Goal: Task Accomplishment & Management: Manage account settings

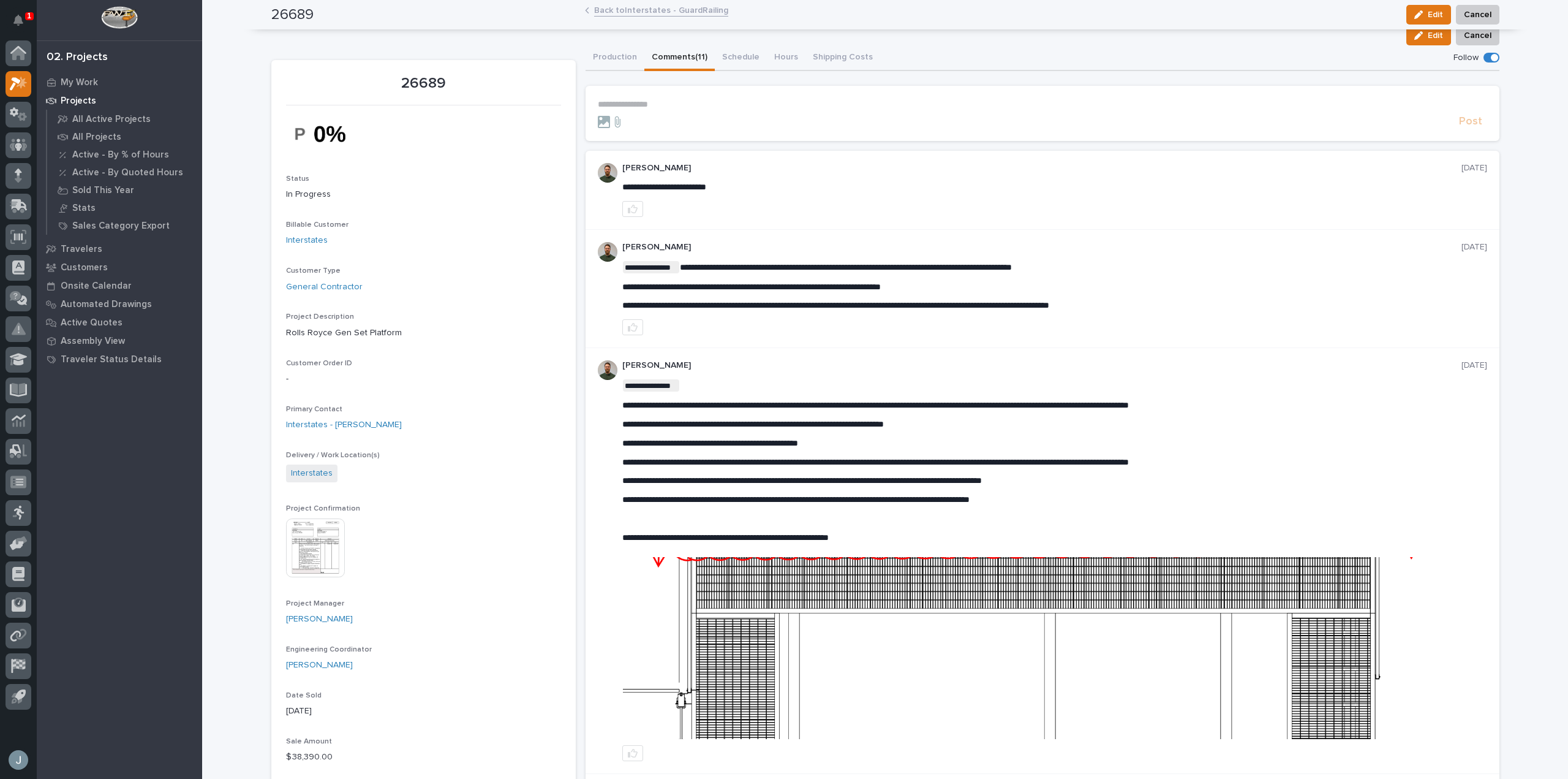
scroll to position [86, 0]
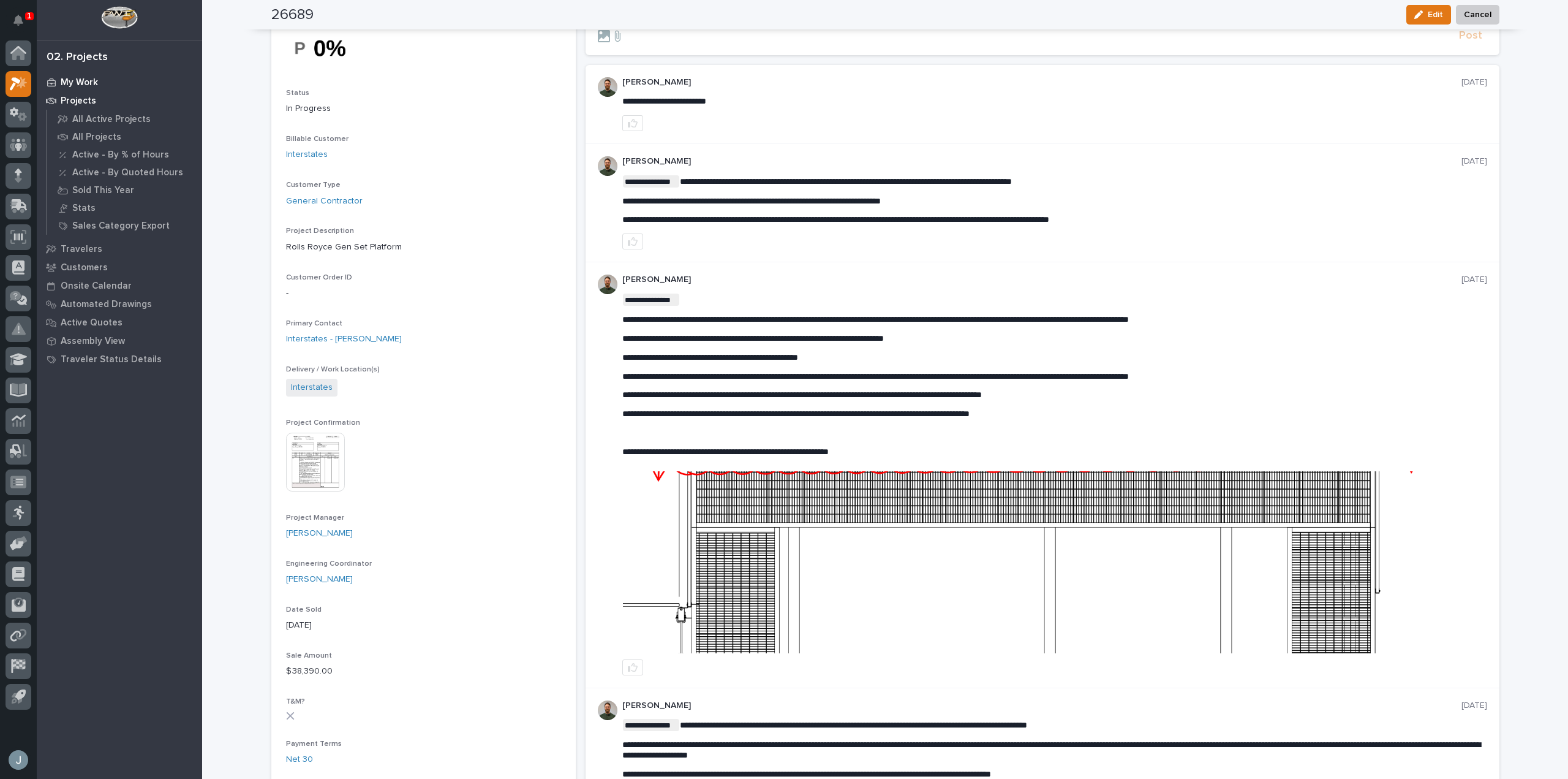
click at [87, 86] on p "My Work" at bounding box center [79, 83] width 38 height 11
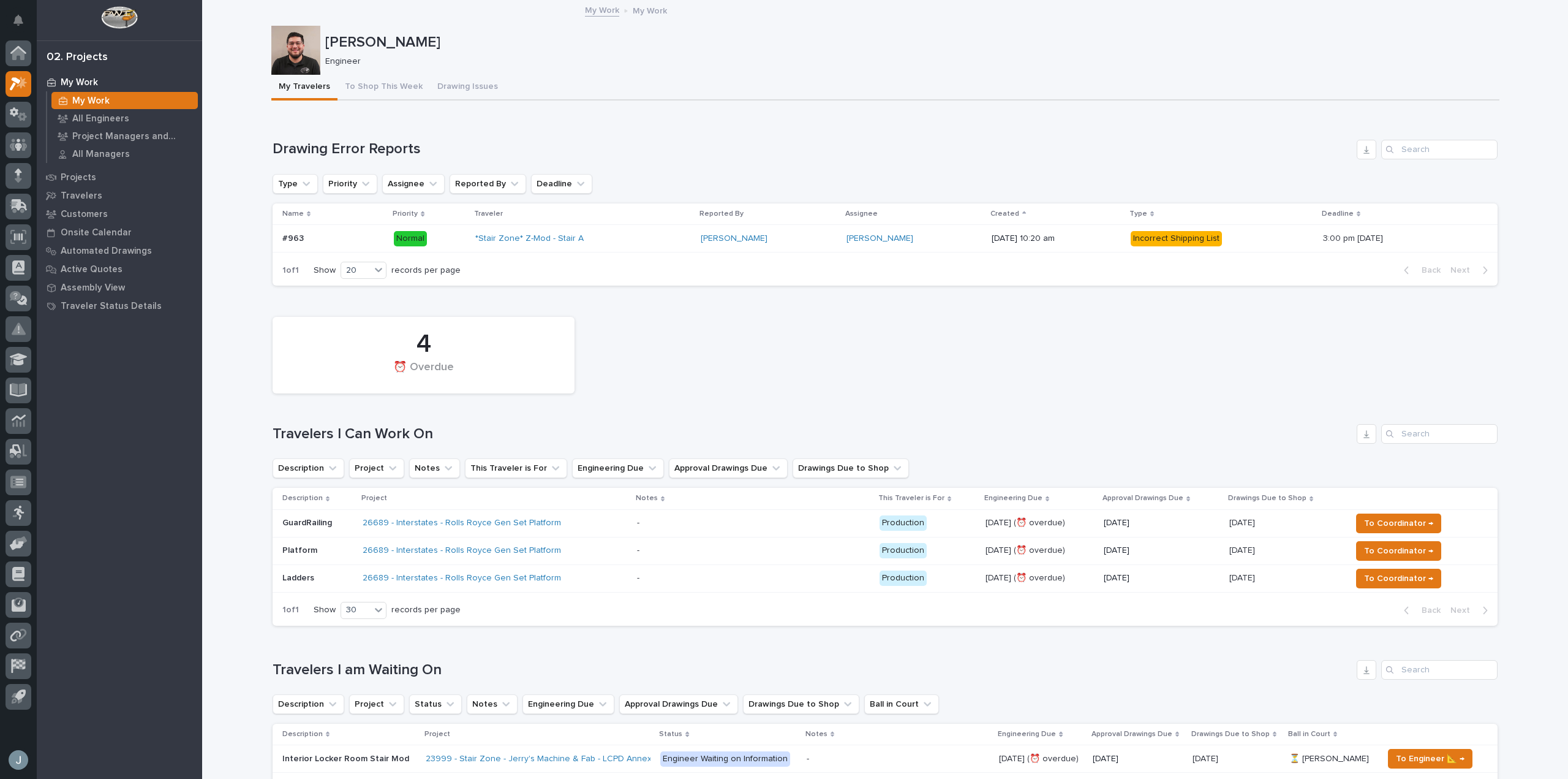
click at [586, 527] on div "26689 - Interstates - Rolls Royce Gen Set Platform" at bounding box center [495, 523] width 265 height 20
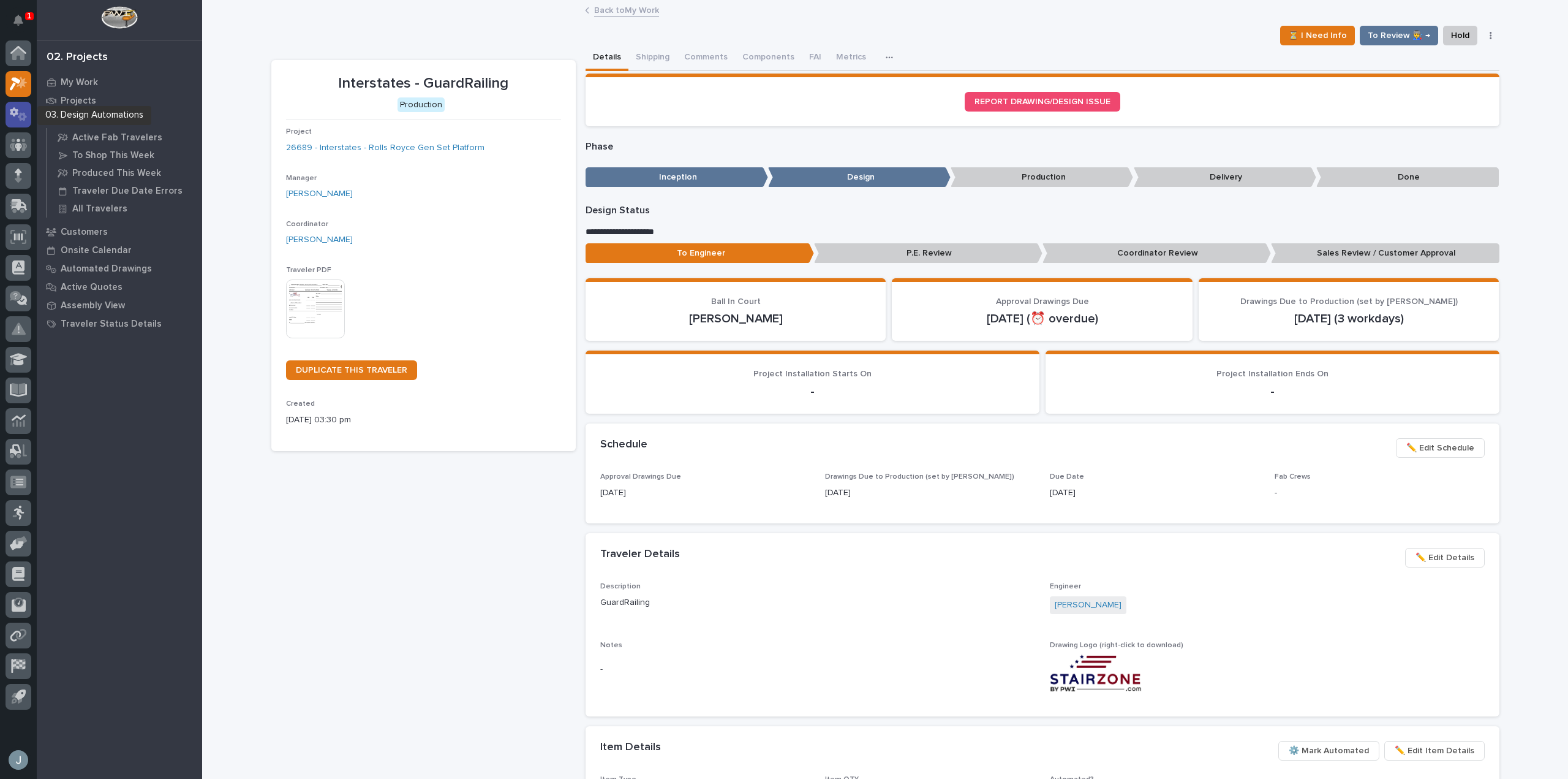
click at [19, 117] on icon at bounding box center [22, 117] width 9 height 9
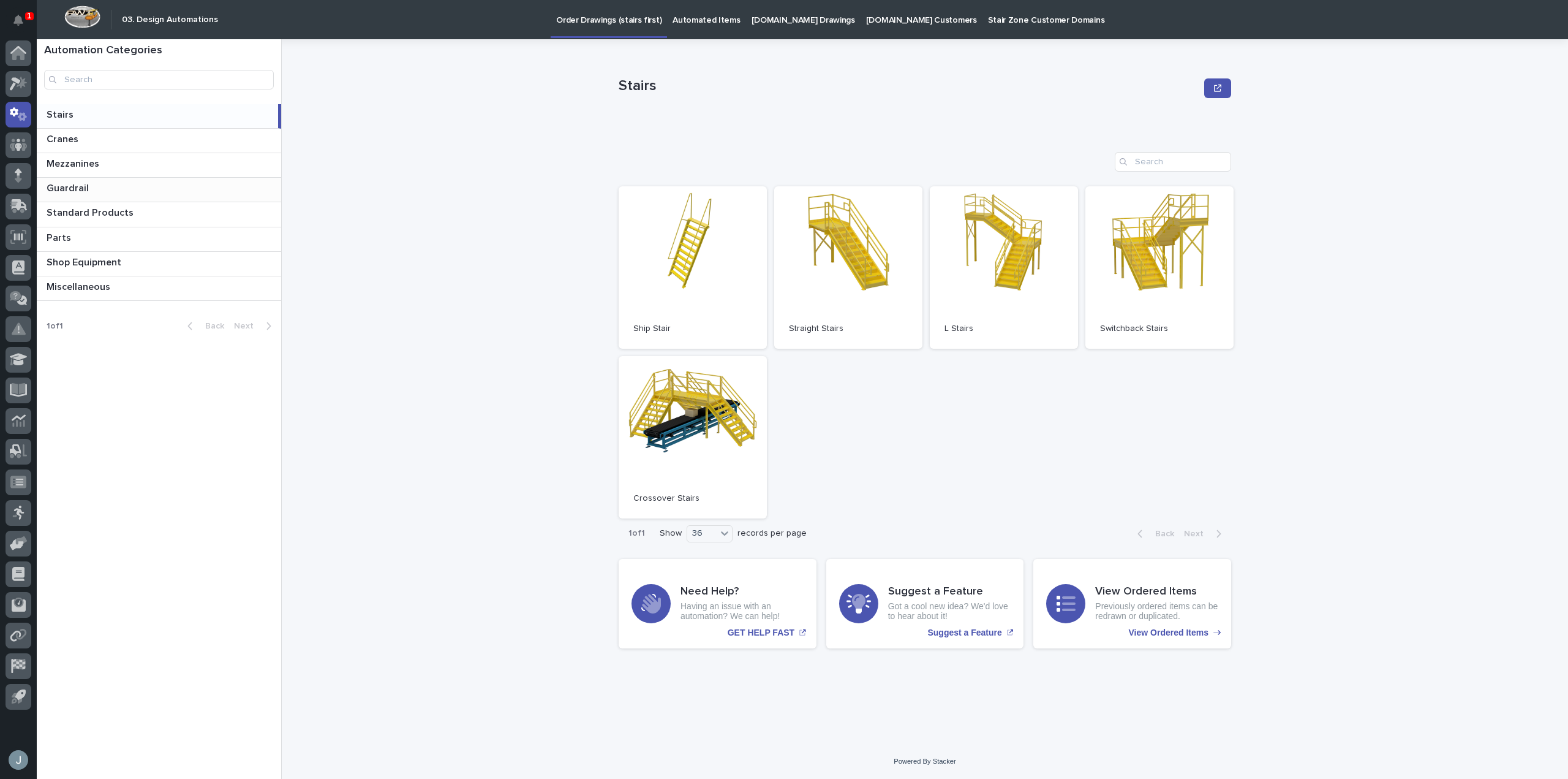
click at [90, 187] on p at bounding box center [161, 188] width 230 height 12
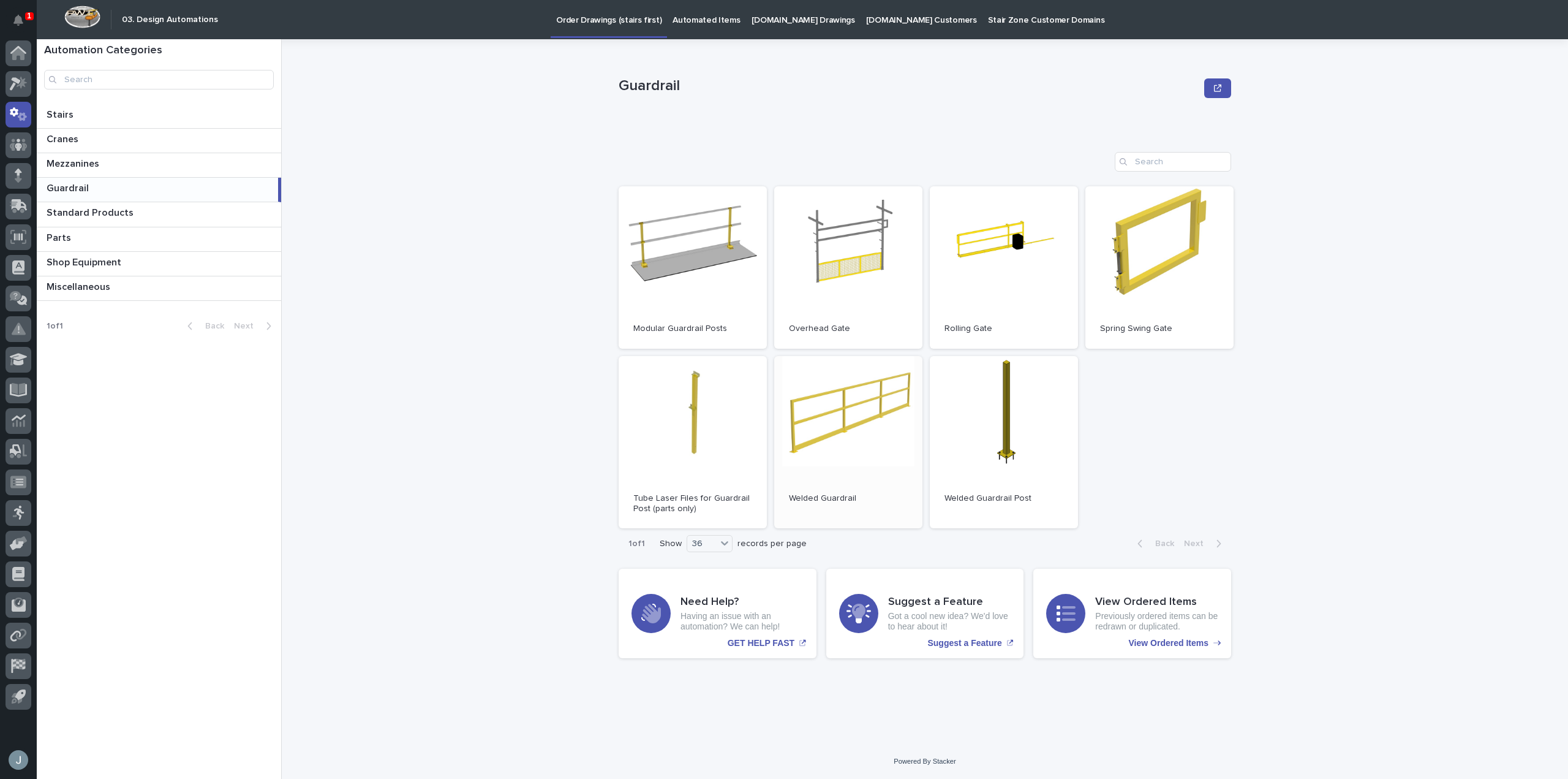
click at [837, 441] on span "Open" at bounding box center [848, 442] width 22 height 9
click at [1564, 485] on div "Guardrail Guardrail Sorry, there was an error saving your record. Please try ag…" at bounding box center [932, 409] width 1271 height 740
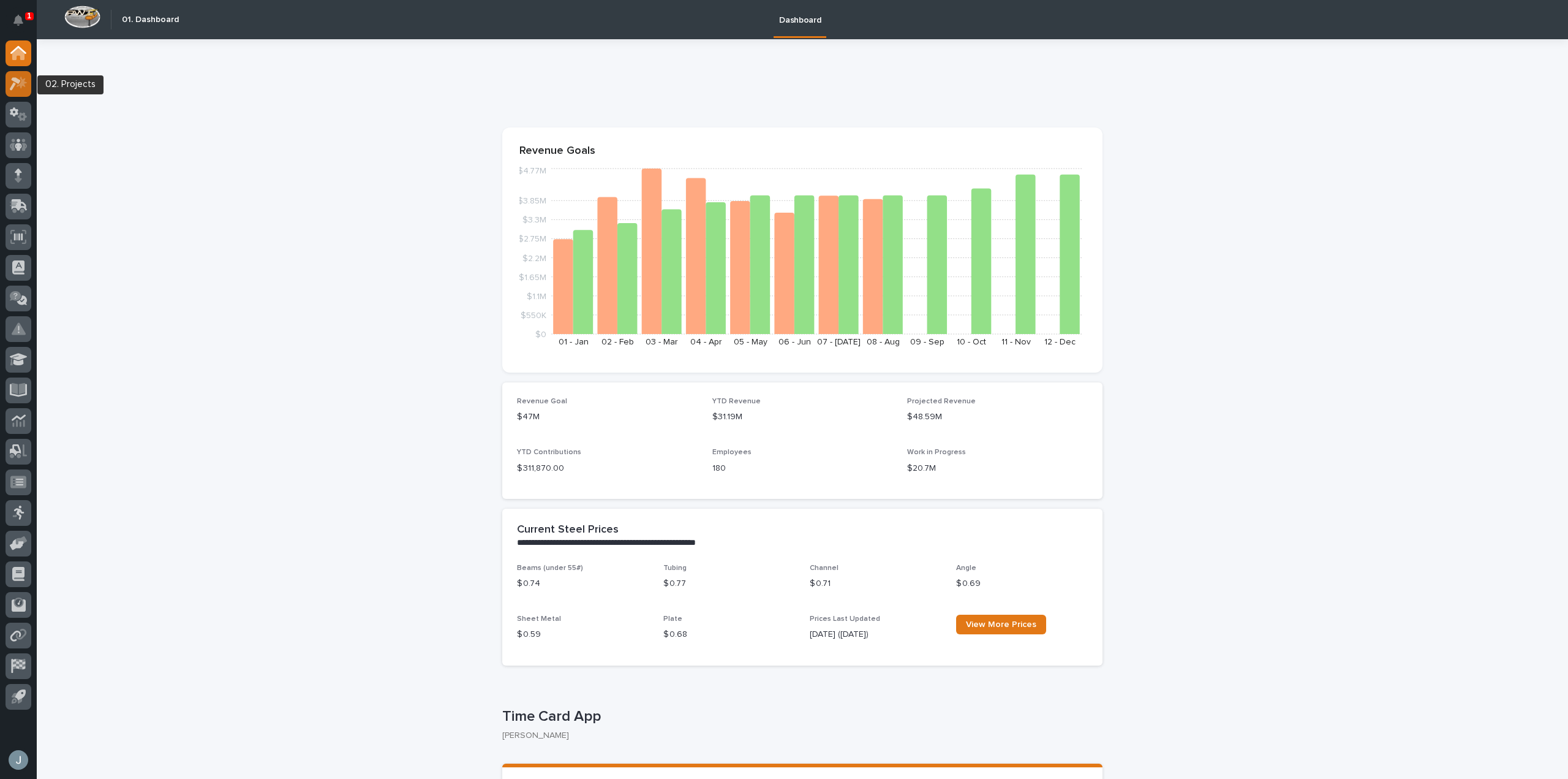
click at [15, 91] on div at bounding box center [19, 84] width 26 height 26
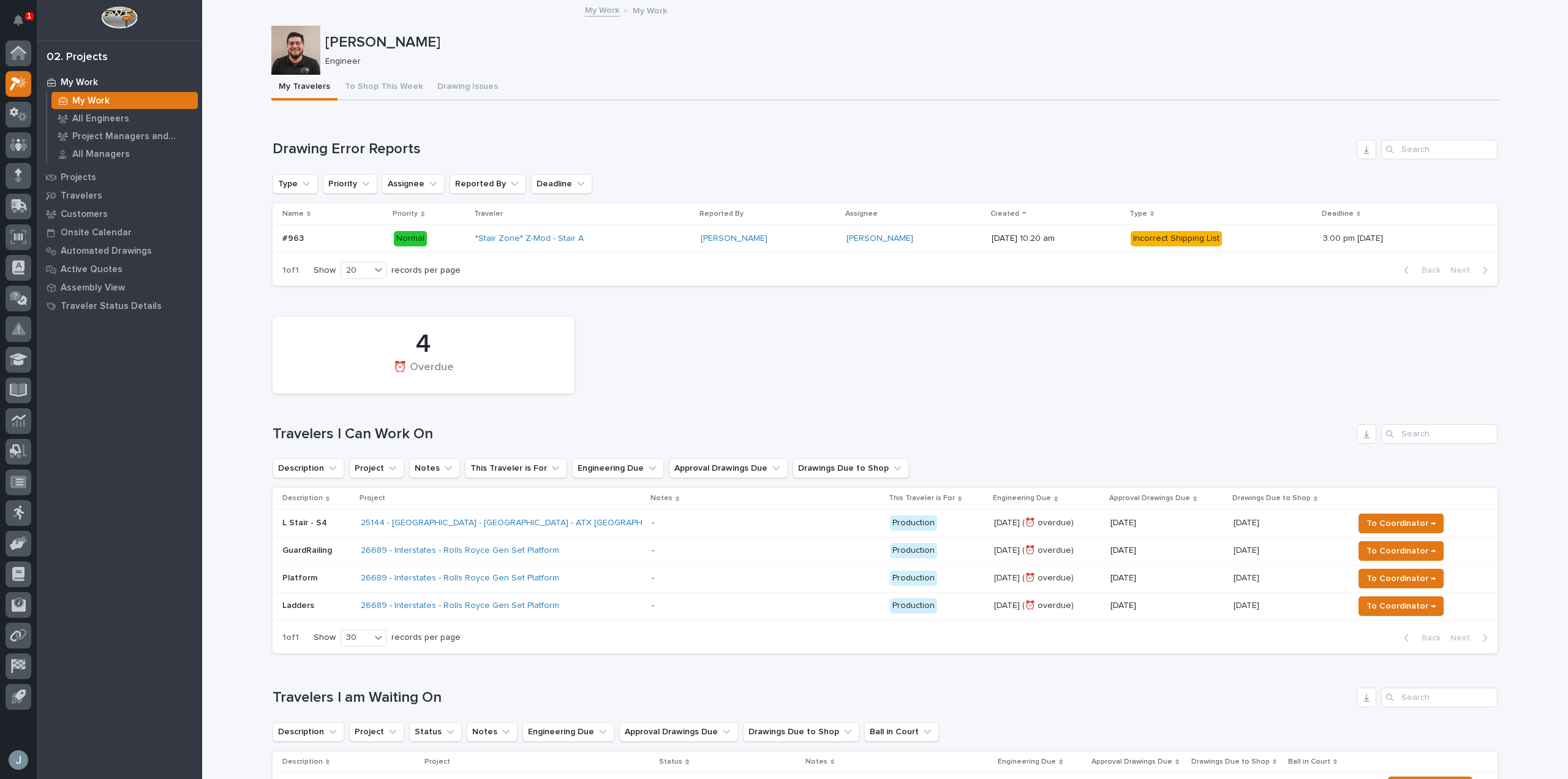
click at [590, 523] on div "25144 - [GEOGRAPHIC_DATA] - [GEOGRAPHIC_DATA] - ATX [GEOGRAPHIC_DATA]" at bounding box center [501, 523] width 281 height 20
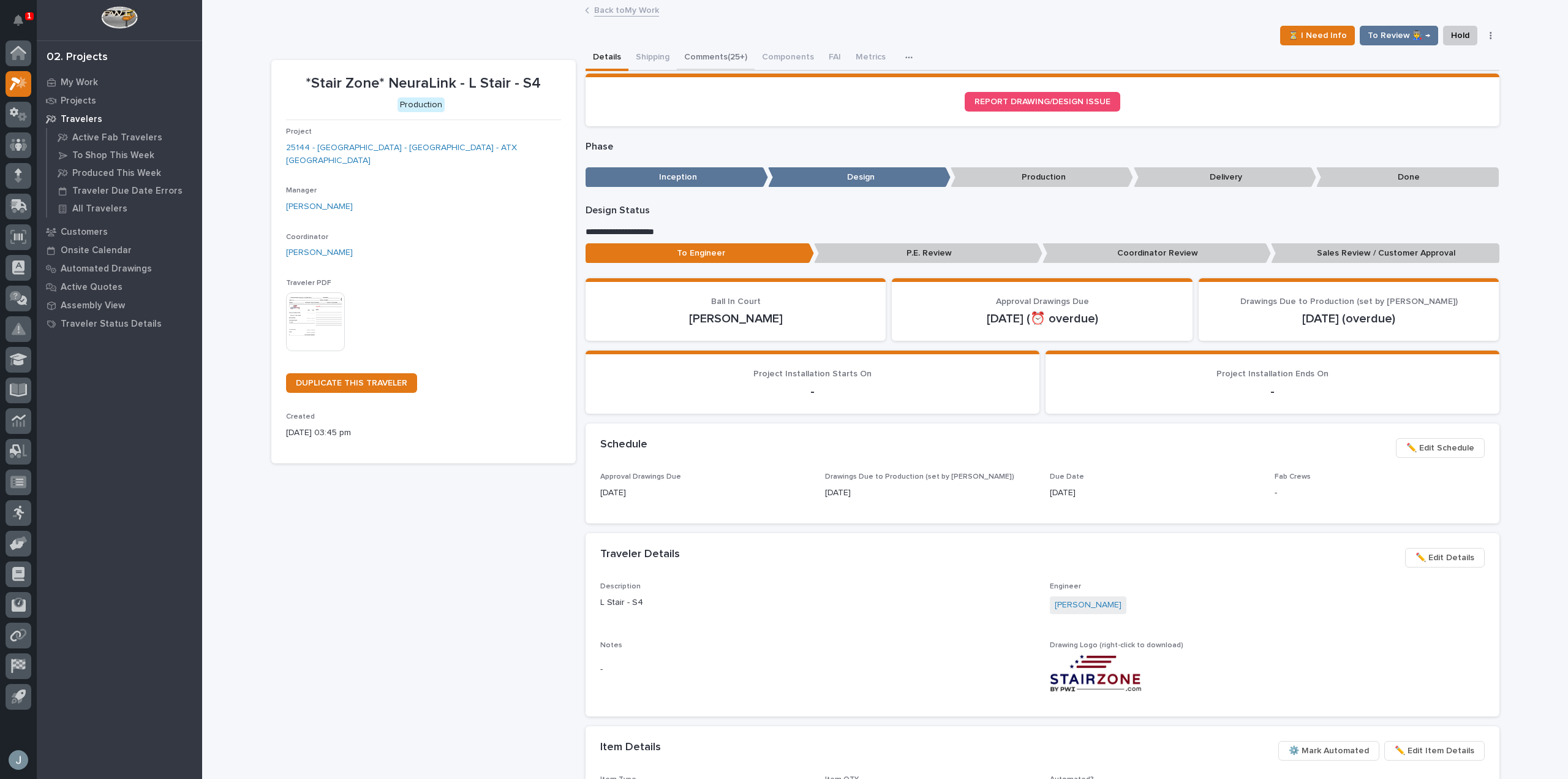
click at [696, 58] on button "Comments (25+)" at bounding box center [715, 58] width 77 height 26
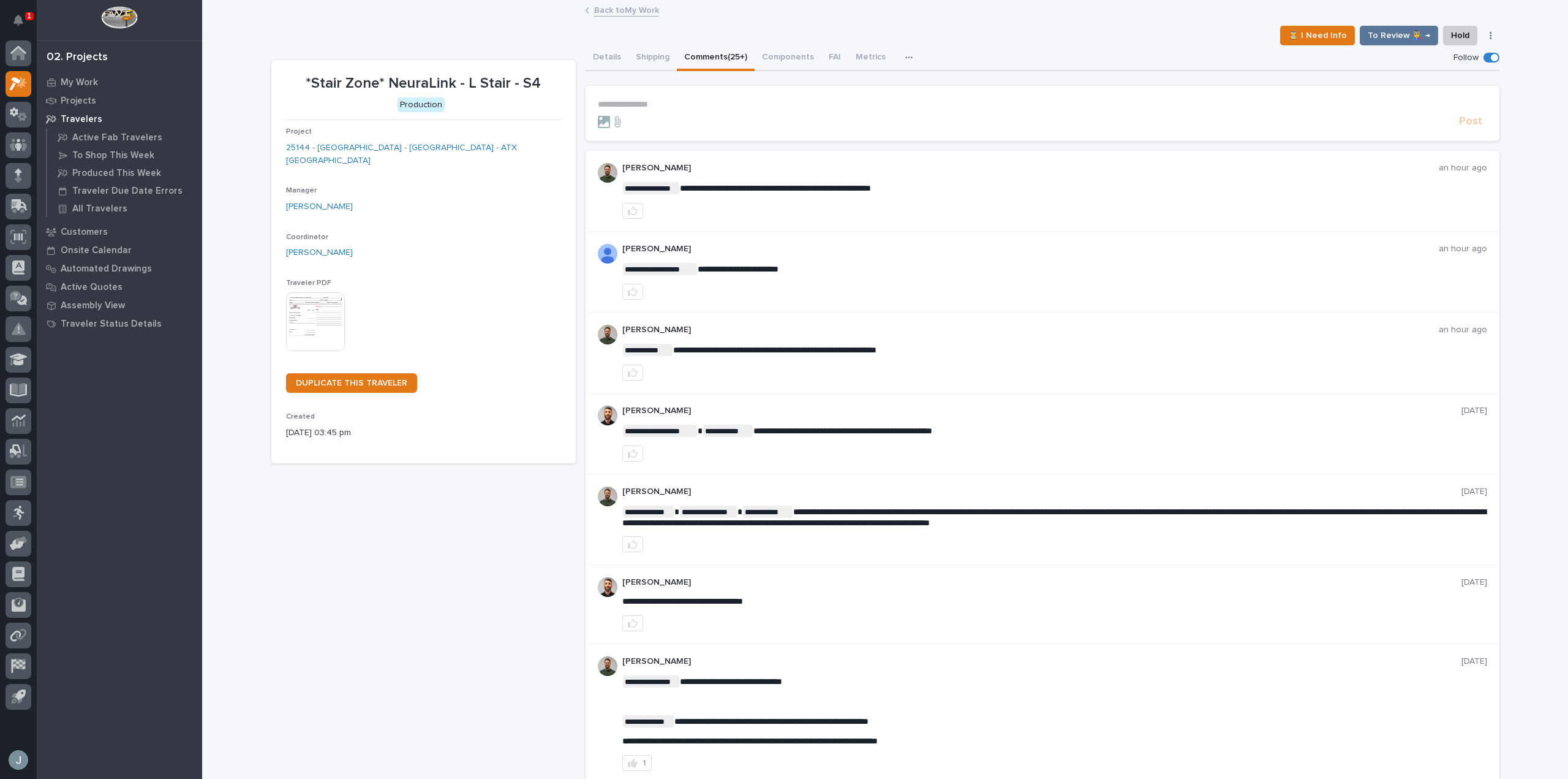
click at [700, 106] on p "**********" at bounding box center [1042, 104] width 890 height 10
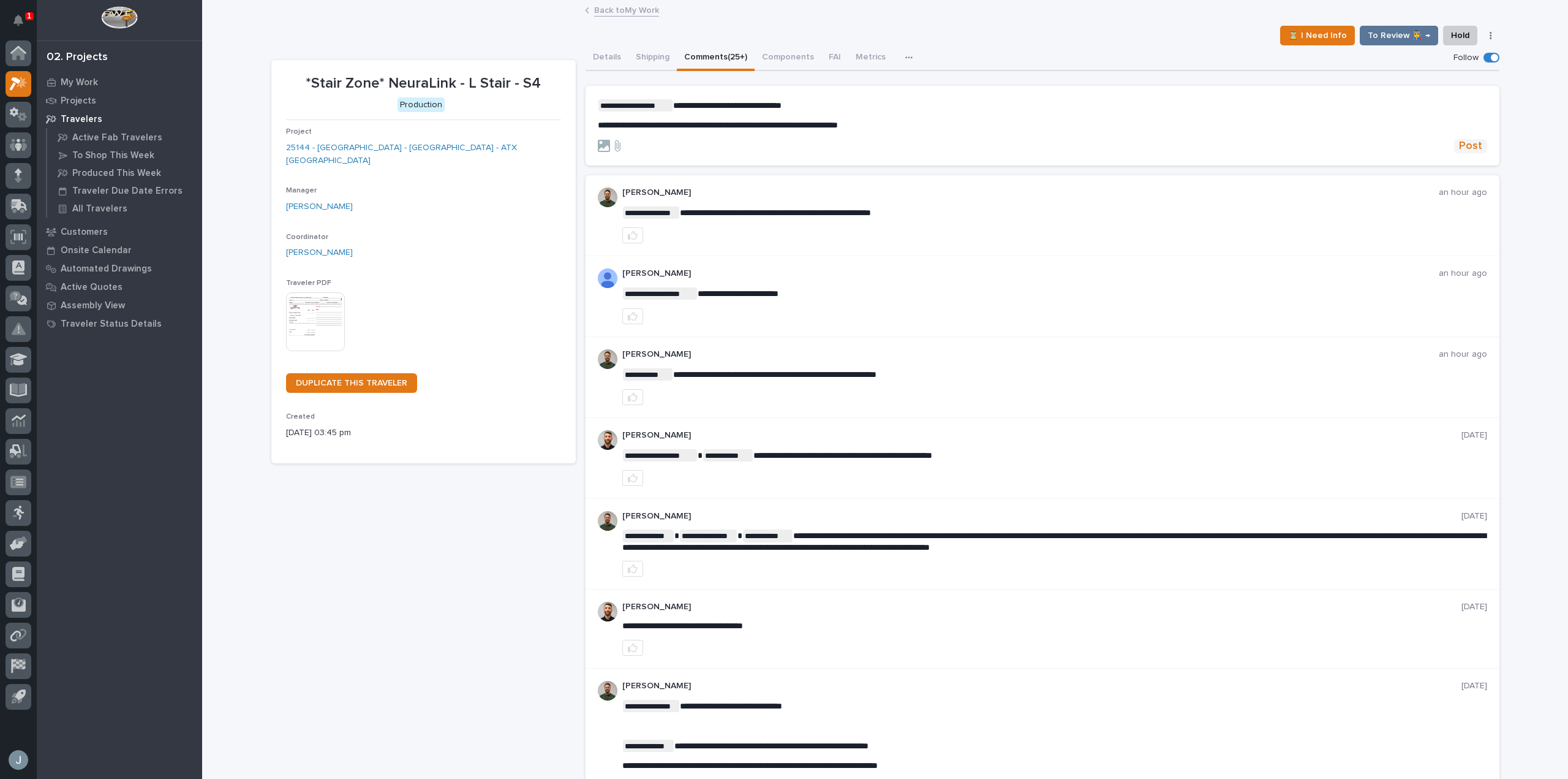
click at [1473, 148] on span "Post" at bounding box center [1471, 146] width 23 height 14
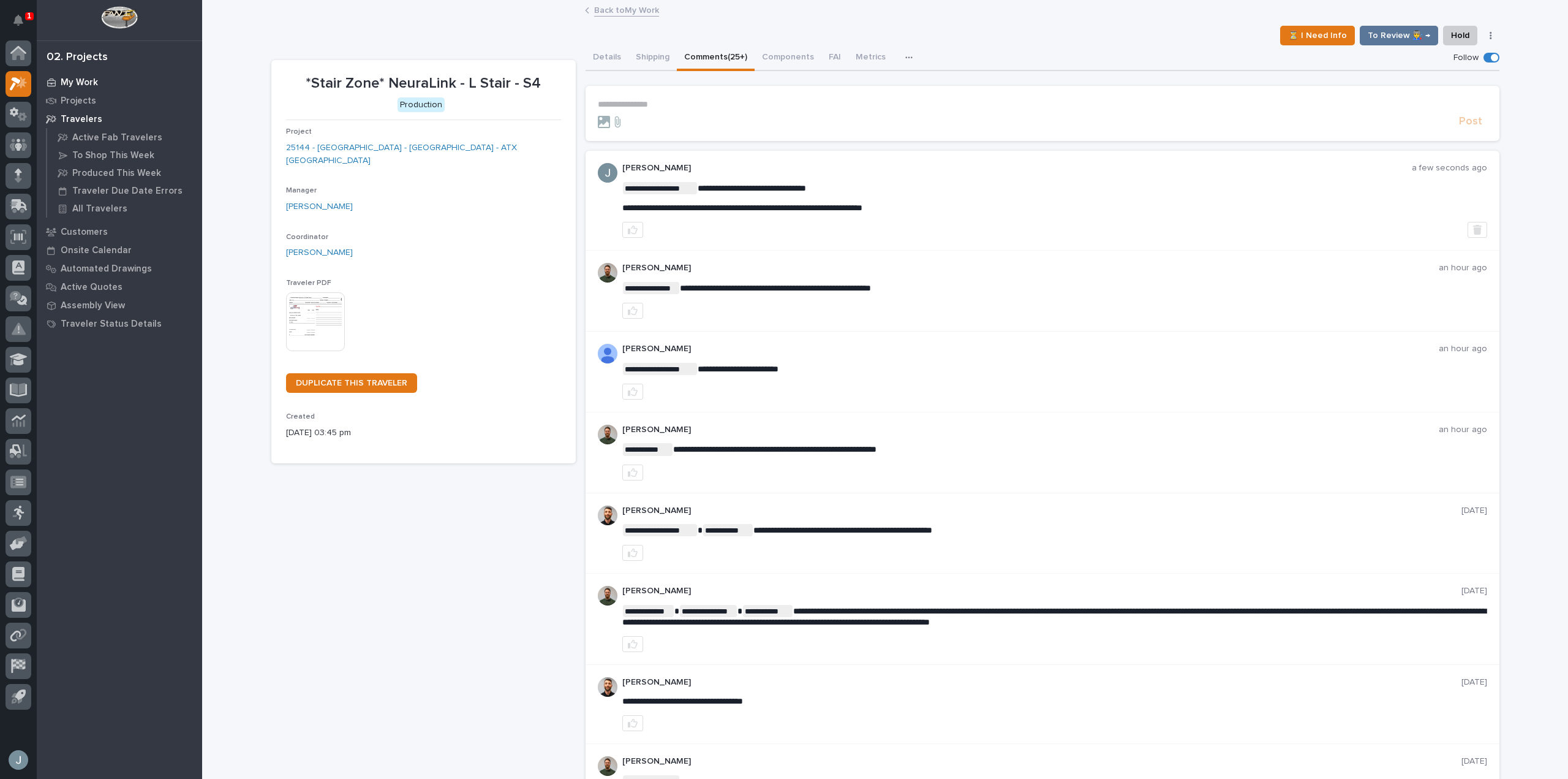
click at [92, 82] on p "My Work" at bounding box center [79, 83] width 38 height 11
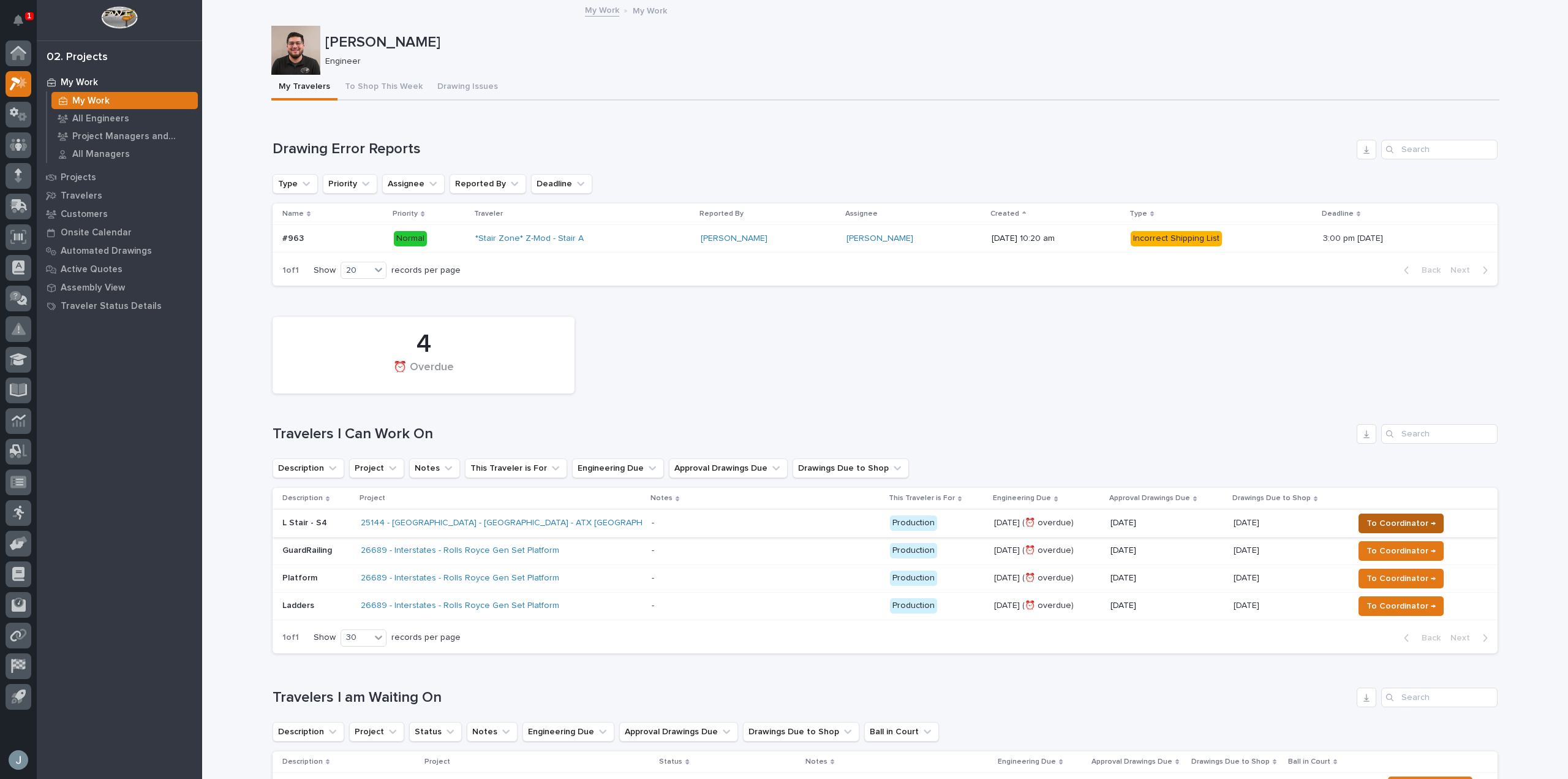
click at [1422, 524] on span "To Coordinator →" at bounding box center [1401, 523] width 69 height 14
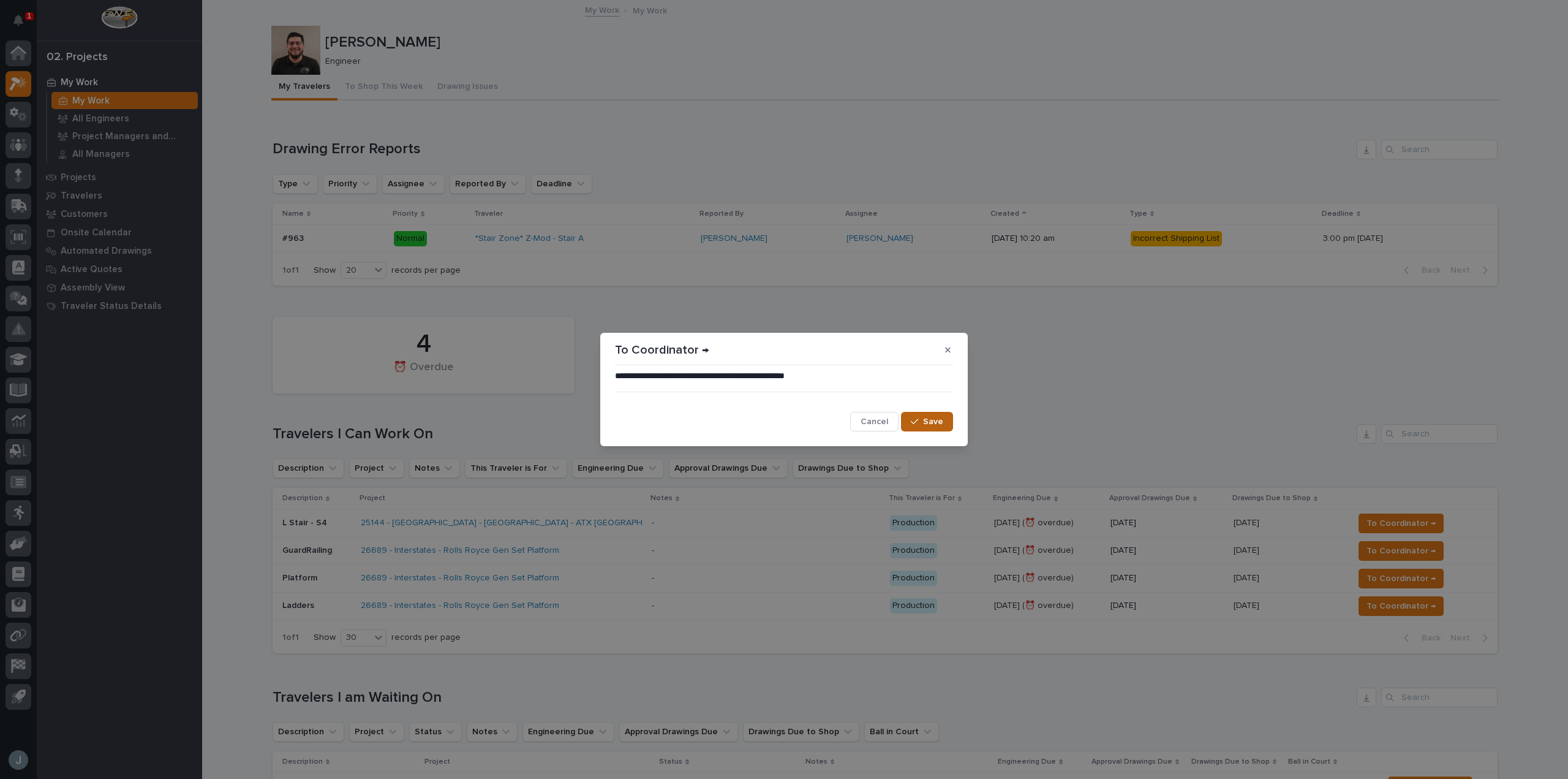
click at [933, 425] on span "Save" at bounding box center [933, 422] width 20 height 11
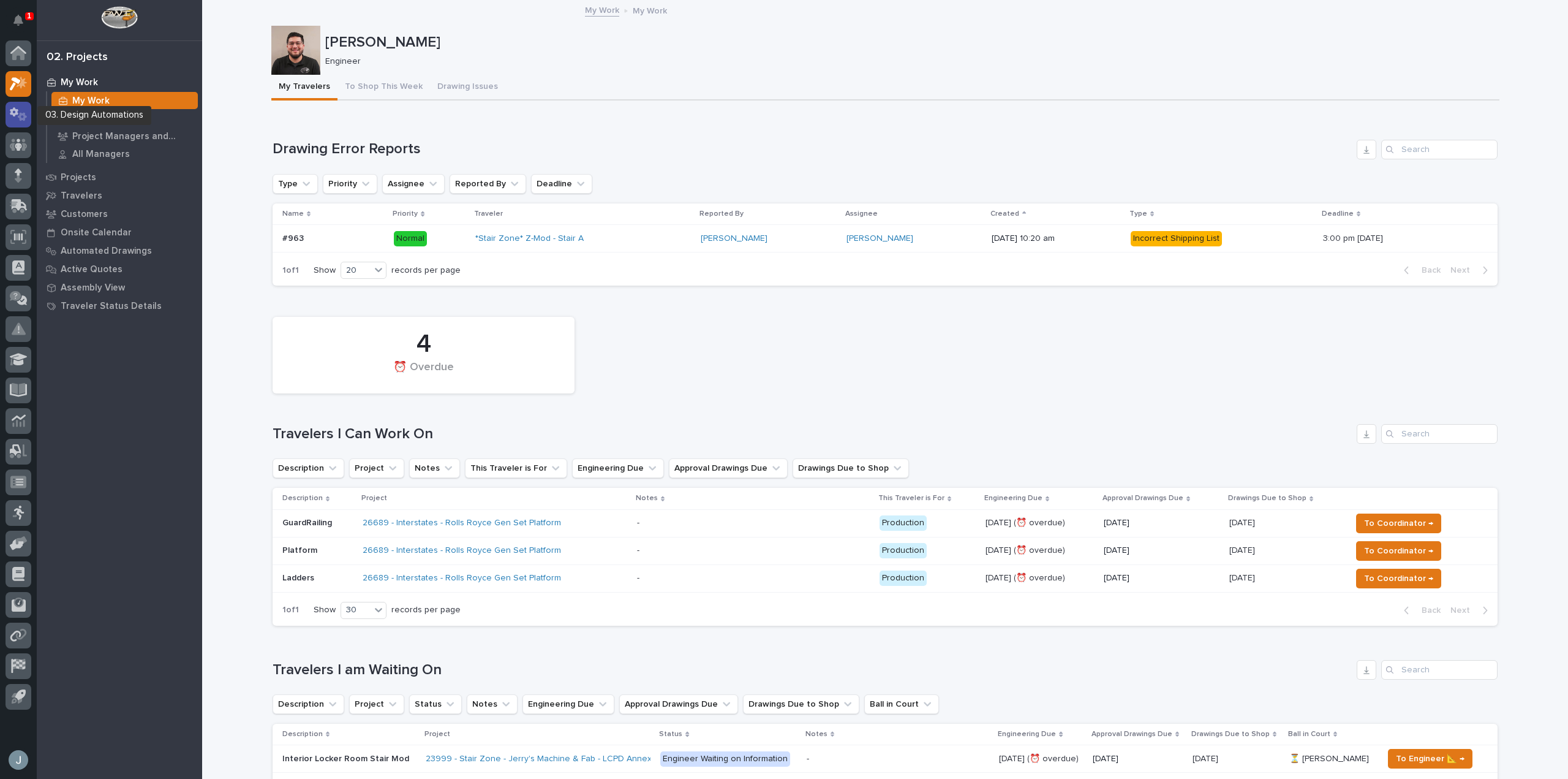
click at [29, 112] on div at bounding box center [19, 115] width 26 height 26
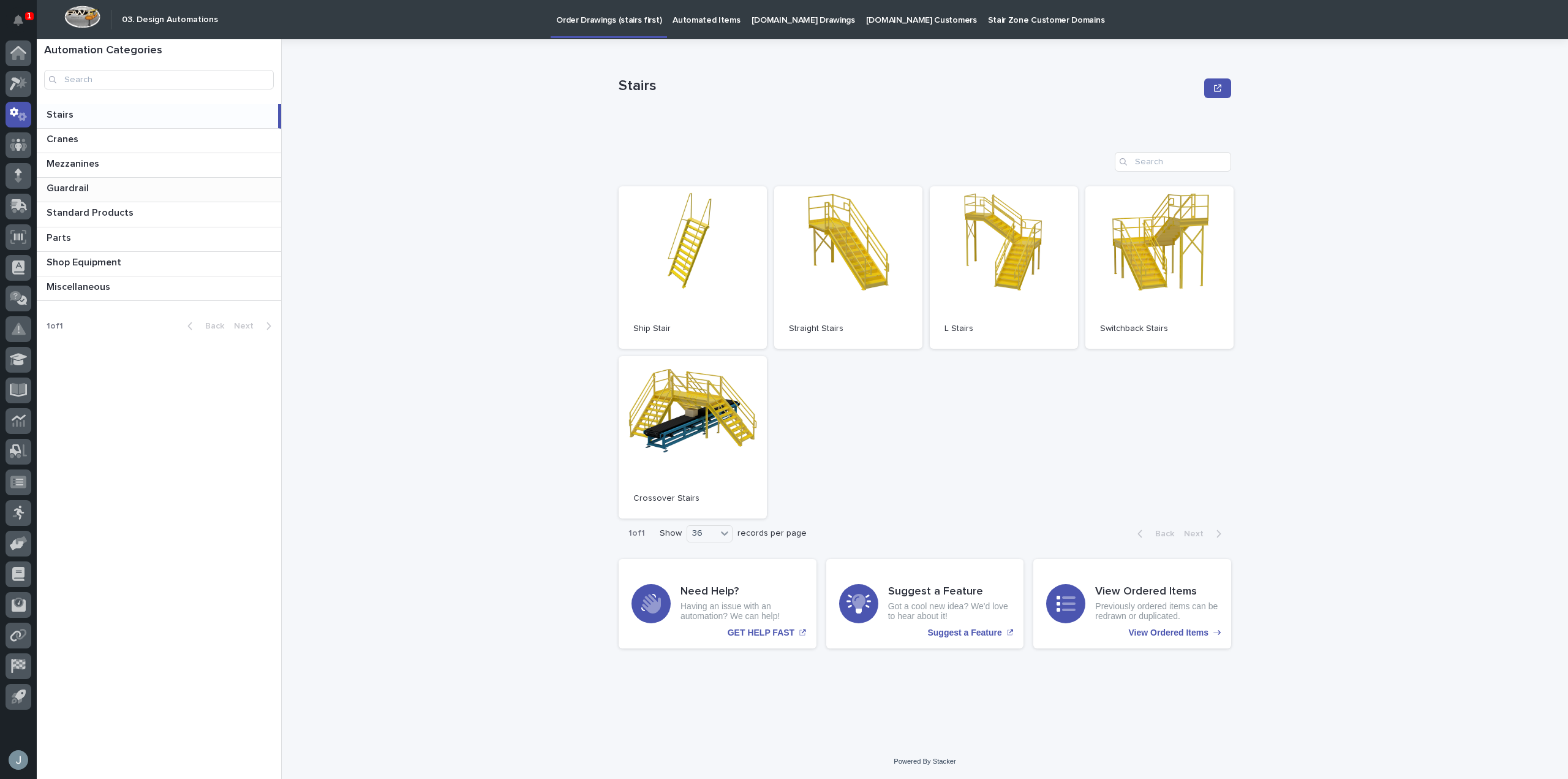
click at [91, 187] on p at bounding box center [161, 188] width 230 height 12
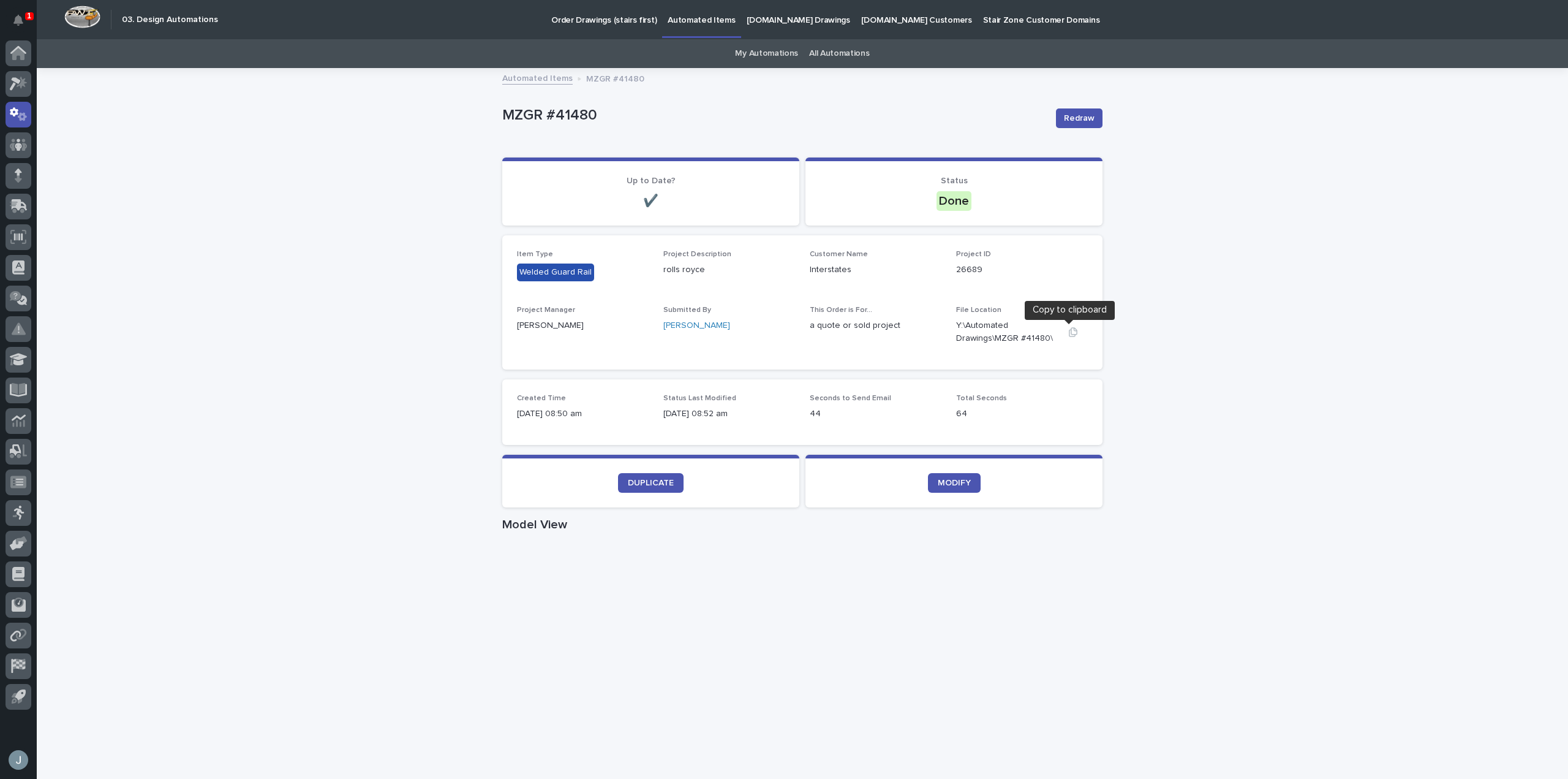
click at [1068, 335] on icon "button" at bounding box center [1073, 332] width 10 height 10
click at [644, 471] on section "DUPLICATE" at bounding box center [650, 481] width 297 height 53
click at [640, 481] on span "DUPLICATE" at bounding box center [650, 483] width 46 height 9
